Goal: Use online tool/utility: Utilize a website feature to perform a specific function

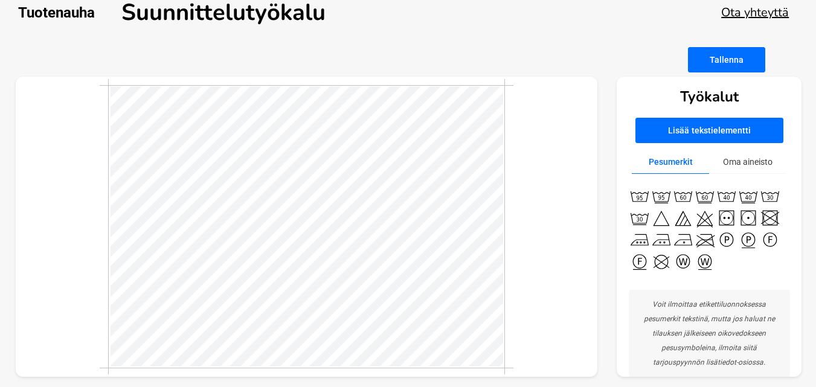
scroll to position [20, 0]
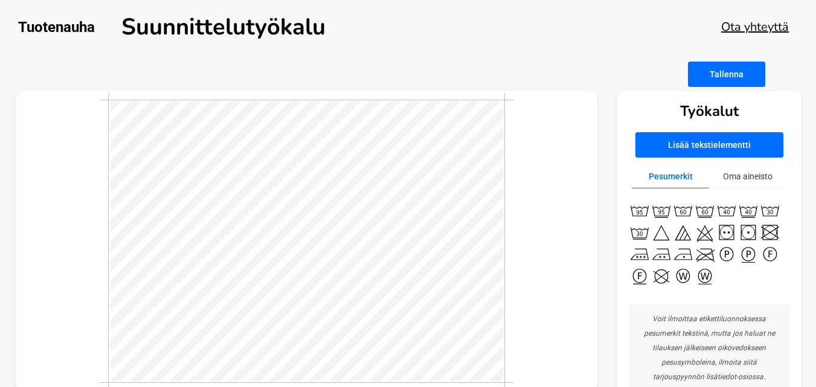
click at [760, 27] on link "Ota yhteyttä" at bounding box center [755, 27] width 68 height 16
click at [640, 214] on img at bounding box center [640, 211] width 22 height 22
click at [688, 144] on button "Lisää tekstielementti" at bounding box center [710, 144] width 148 height 25
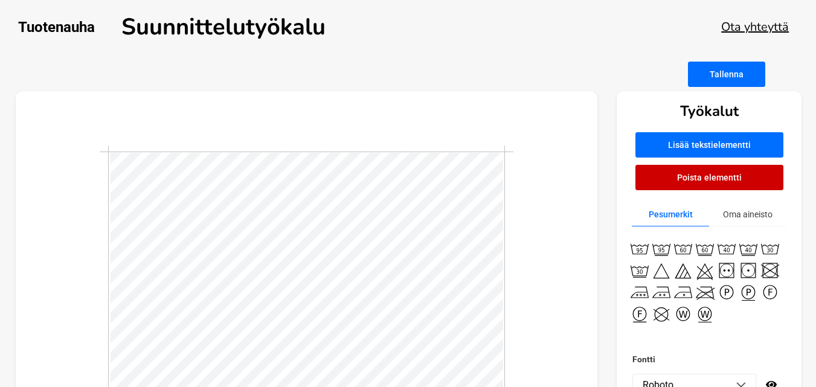
scroll to position [1, 2]
type textarea "T"
type textarea "Made in [GEOGRAPHIC_DATA]"
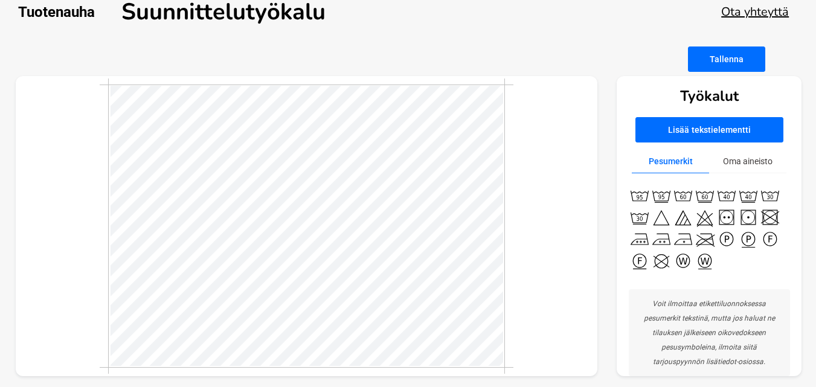
scroll to position [20, 0]
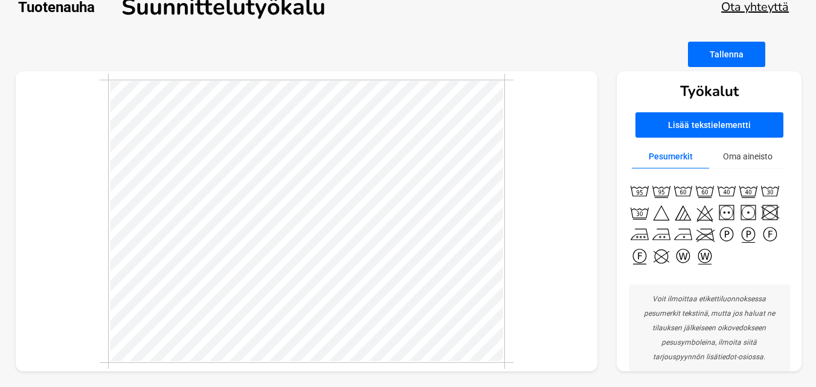
click at [738, 160] on button "Oma aineisto" at bounding box center [747, 157] width 77 height 24
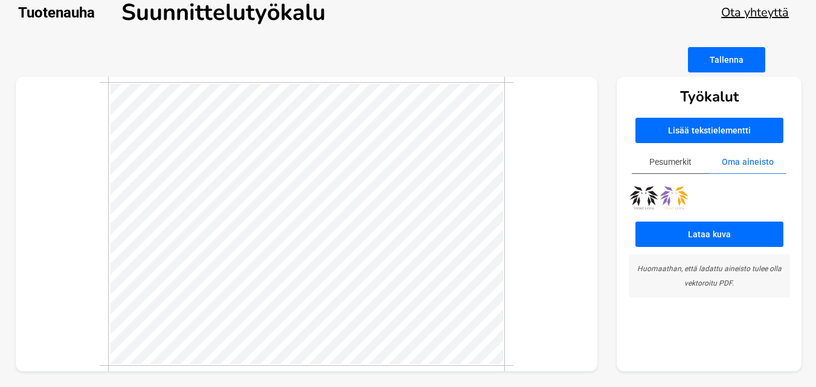
click at [663, 169] on button "Pesumerkit" at bounding box center [670, 162] width 77 height 24
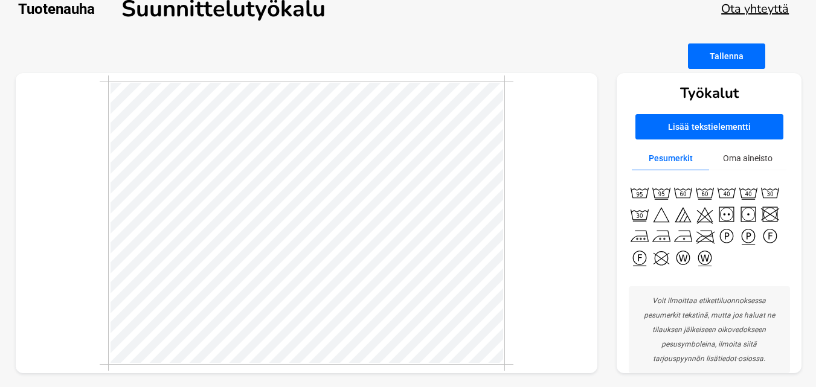
scroll to position [20, 0]
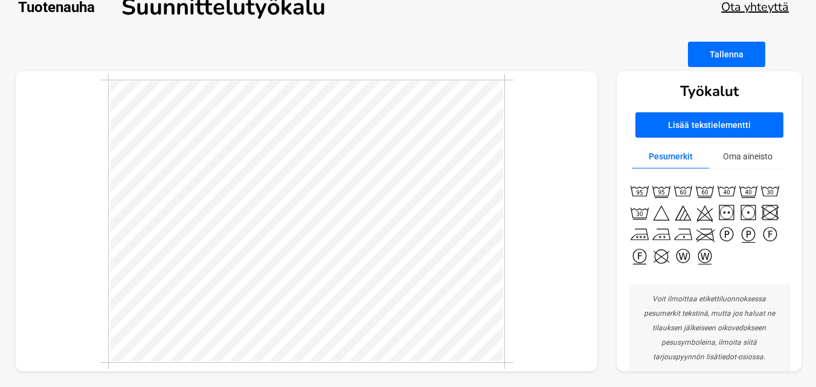
click at [714, 123] on button "Lisää tekstielementti" at bounding box center [710, 124] width 148 height 25
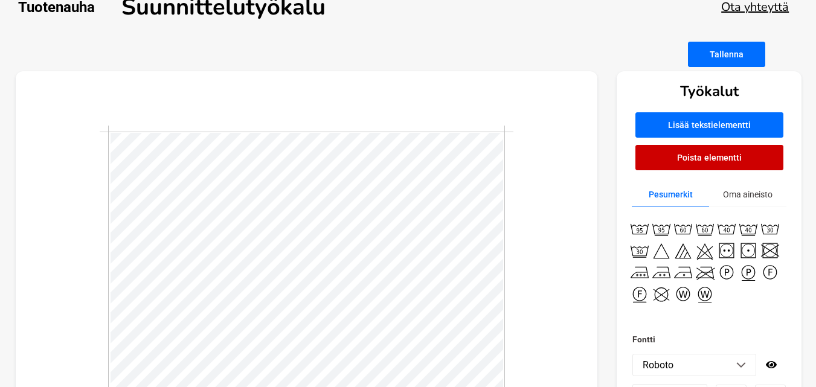
scroll to position [1, 5]
type textarea "100 % Puuvilla"
type textarea "100 % puuvilla"
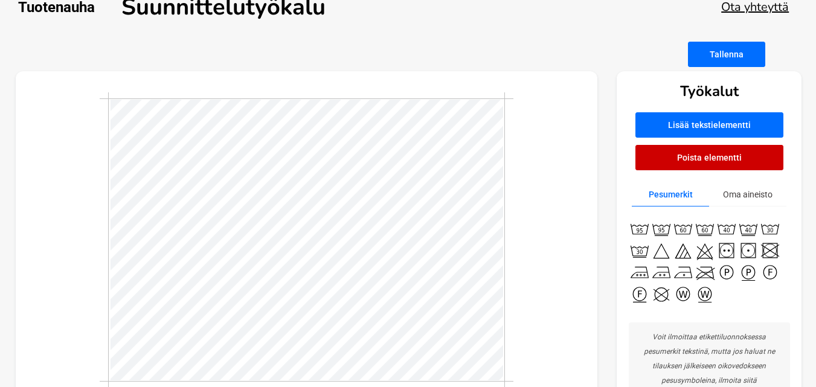
click at [729, 187] on button "Oma aineisto" at bounding box center [747, 195] width 77 height 24
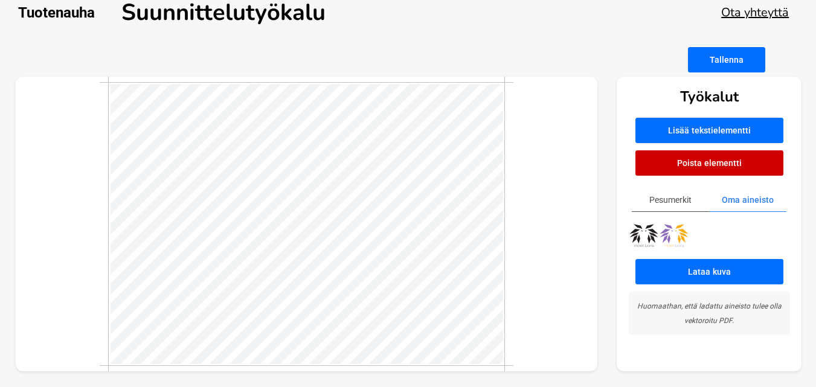
scroll to position [14, 0]
drag, startPoint x: 507, startPoint y: 87, endPoint x: 518, endPoint y: 86, distance: 11.5
click at [518, 86] on div at bounding box center [307, 224] width 582 height 295
